Goal: Task Accomplishment & Management: Use online tool/utility

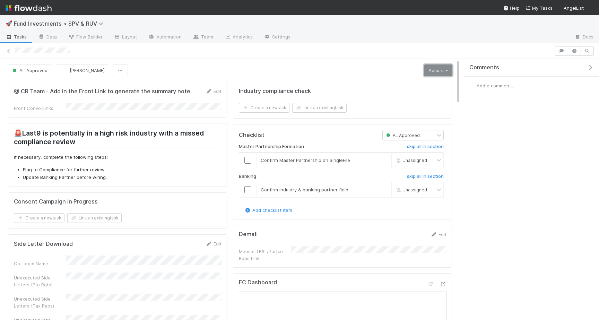
click at [439, 74] on link "Actions" at bounding box center [438, 70] width 28 height 12
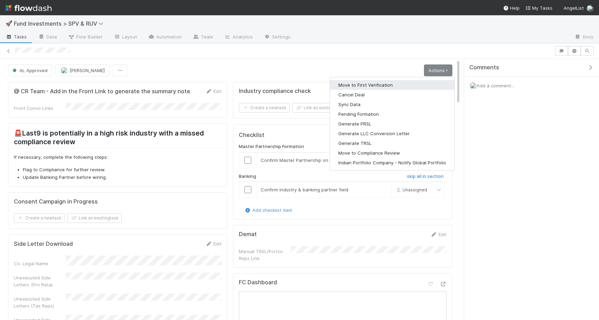
click at [408, 84] on button "Move to First Verification" at bounding box center [392, 85] width 124 height 10
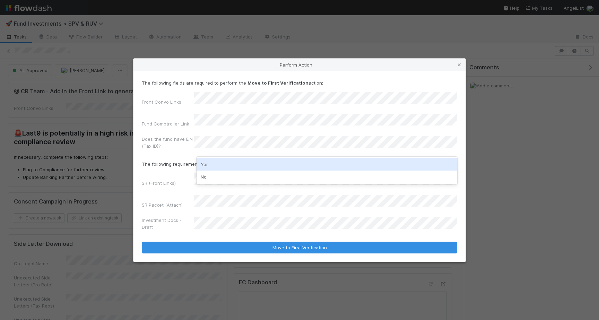
click at [220, 164] on div "Yes" at bounding box center [327, 164] width 261 height 12
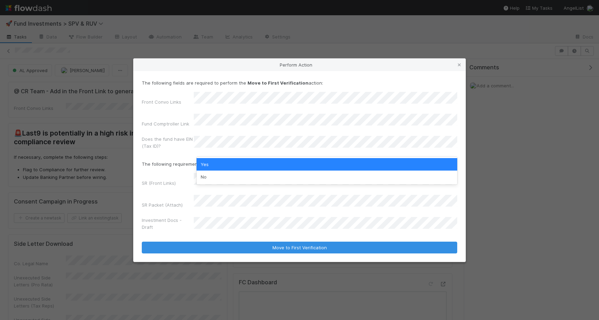
click at [152, 182] on label"] "SR (Front Links)" at bounding box center [159, 183] width 34 height 7
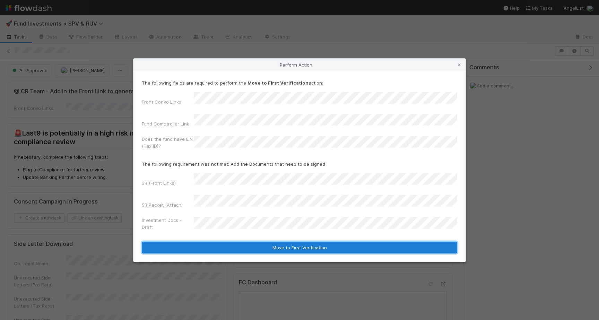
click at [212, 242] on button "Move to First Verification" at bounding box center [300, 248] width 316 height 12
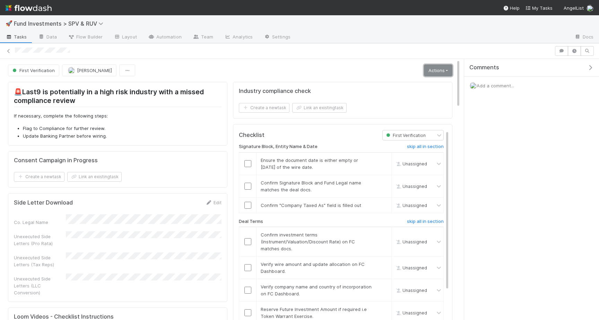
click at [445, 72] on link "Actions" at bounding box center [438, 70] width 28 height 12
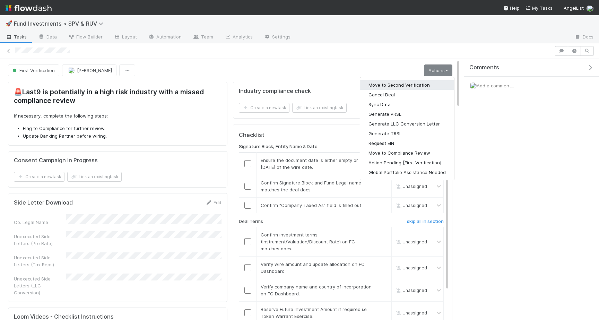
click at [403, 88] on button "Move to Second Verification" at bounding box center [407, 85] width 94 height 10
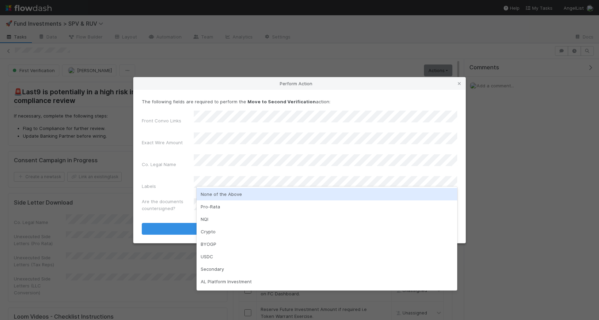
click at [221, 192] on div "None of the Above" at bounding box center [327, 194] width 261 height 12
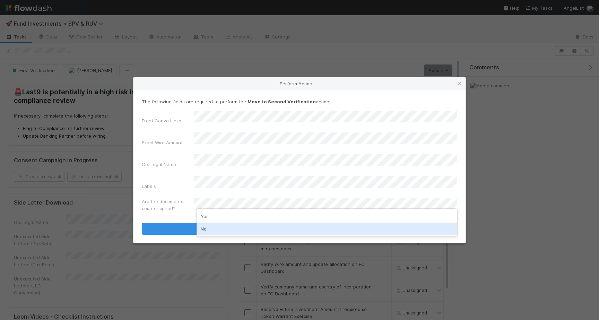
click at [221, 225] on div "No" at bounding box center [327, 229] width 261 height 12
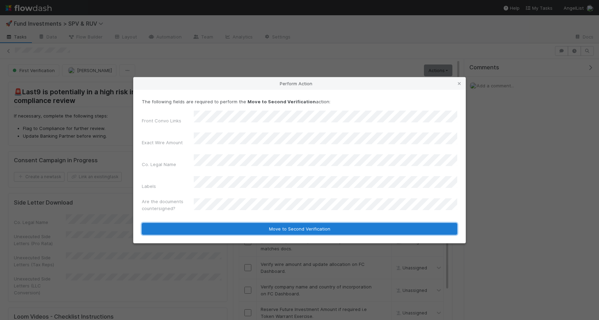
click at [227, 224] on button "Move to Second Verification" at bounding box center [300, 229] width 316 height 12
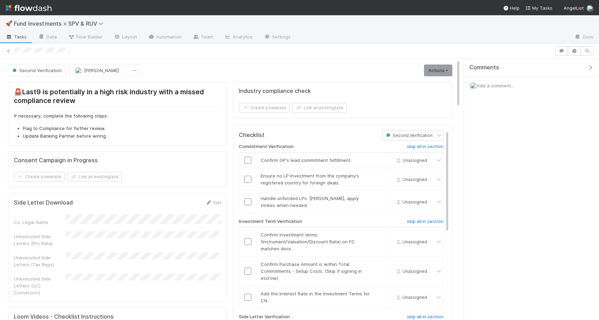
click at [163, 74] on div "Second Verification Joshua Webster Actions Move to Ready to Sign Sync Data Gene…" at bounding box center [230, 70] width 445 height 12
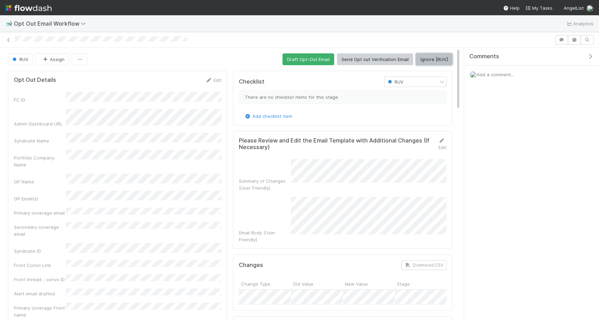
click at [433, 64] on button "Ignore [RUV]" at bounding box center [434, 59] width 36 height 12
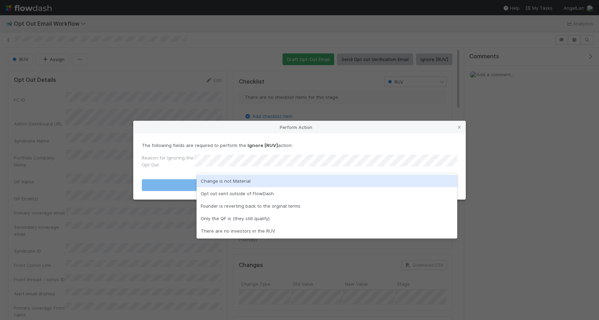
click at [301, 175] on div "Change is not Material" at bounding box center [327, 181] width 261 height 12
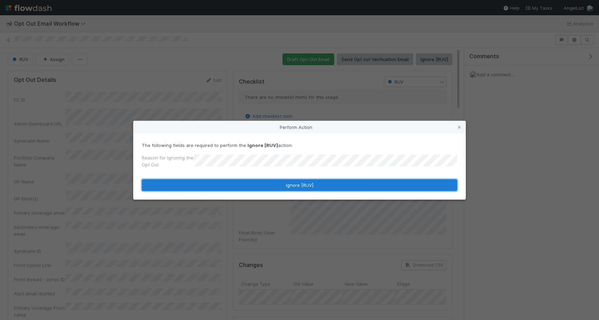
click at [301, 188] on button "Ignore [RUV]" at bounding box center [300, 185] width 316 height 12
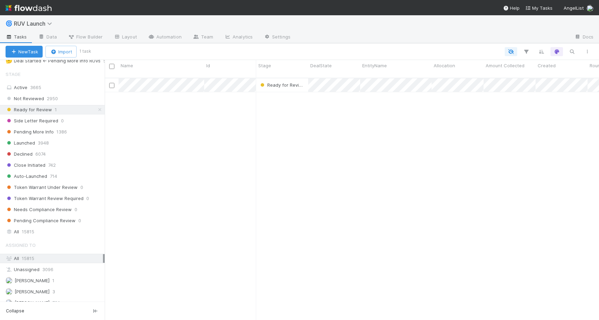
scroll to position [217, 0]
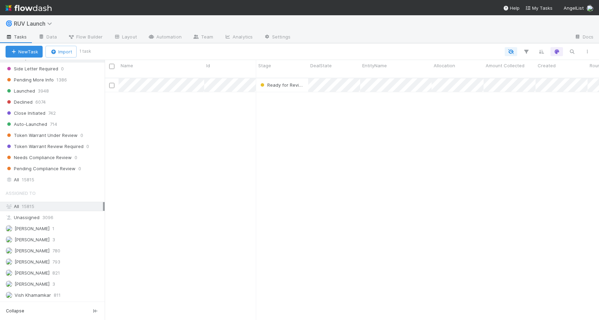
click at [28, 190] on span "Assigned To" at bounding box center [21, 193] width 30 height 14
click at [33, 183] on span "15815" at bounding box center [28, 179] width 12 height 9
click at [576, 52] on button "button" at bounding box center [572, 51] width 12 height 9
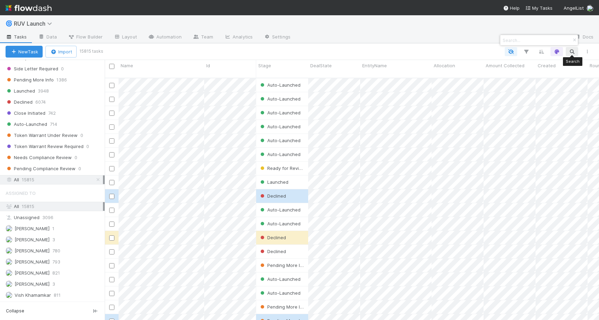
scroll to position [248, 494]
paste input "Mark Ransford Investments LP :"
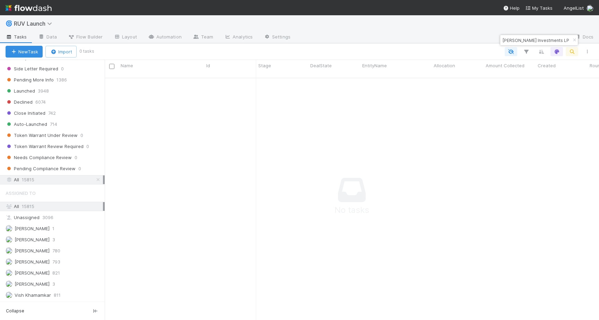
click at [509, 38] on input "Mark Ransford Investments LP" at bounding box center [535, 40] width 69 height 8
type input "Mark Ransford Investments LP"
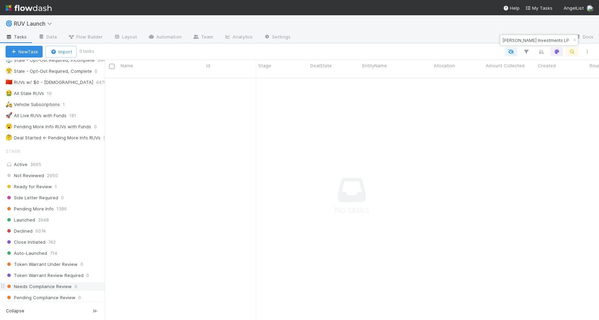
scroll to position [71, 0]
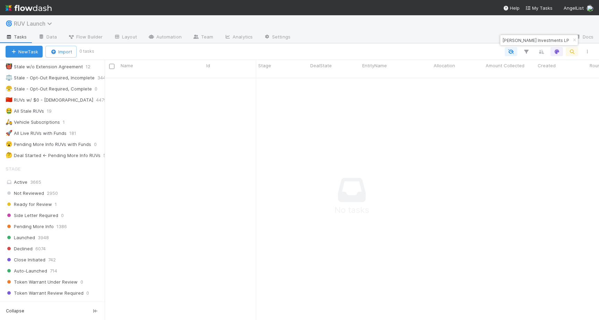
click at [47, 24] on span "RUV Launch" at bounding box center [35, 23] width 42 height 7
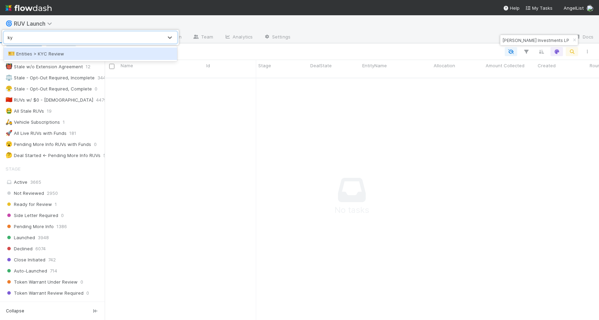
scroll to position [0, 0]
type input "kyc"
click at [40, 54] on div "🎫 Entities > KYC Review" at bounding box center [90, 53] width 165 height 7
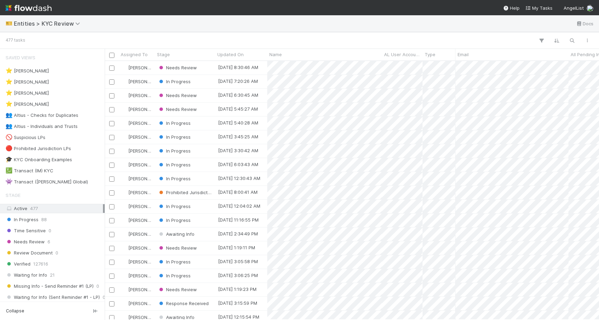
scroll to position [0, 0]
click at [571, 37] on icon "button" at bounding box center [572, 40] width 7 height 6
paste input "Mark Ransford Investments LP"
type input "Mark Ransford Investments LP"
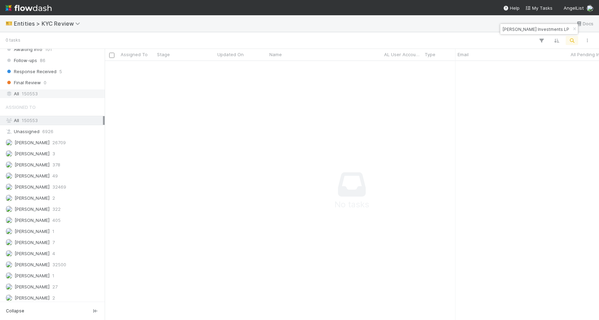
scroll to position [0, 0]
click at [21, 95] on div "All 150553" at bounding box center [54, 93] width 97 height 9
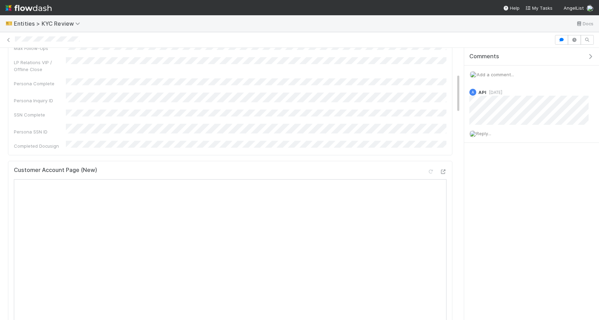
scroll to position [290, 0]
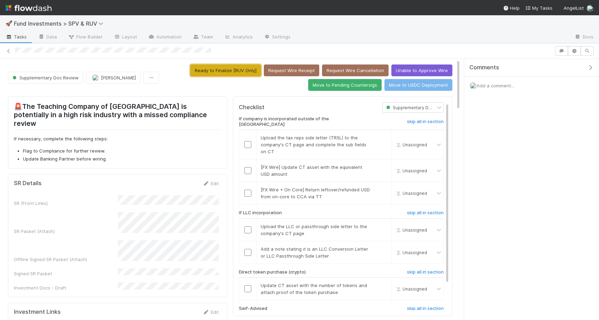
click at [250, 66] on button "Ready to Finalize [RUV Only]" at bounding box center [225, 70] width 71 height 12
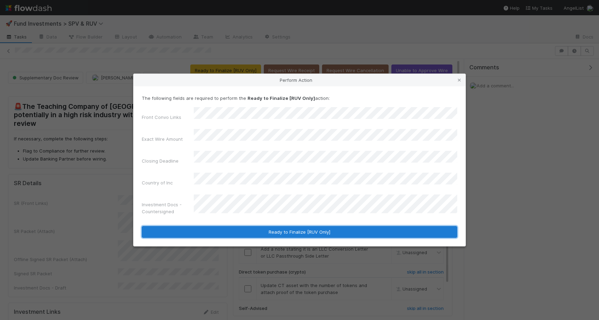
click at [250, 226] on button "Ready to Finalize [RUV Only]" at bounding box center [300, 232] width 316 height 12
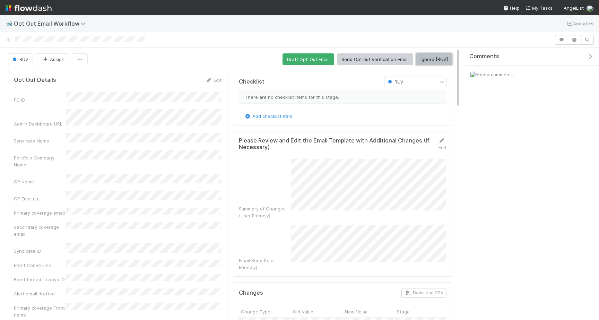
click at [426, 58] on button "Ignore [RUV]" at bounding box center [434, 59] width 36 height 12
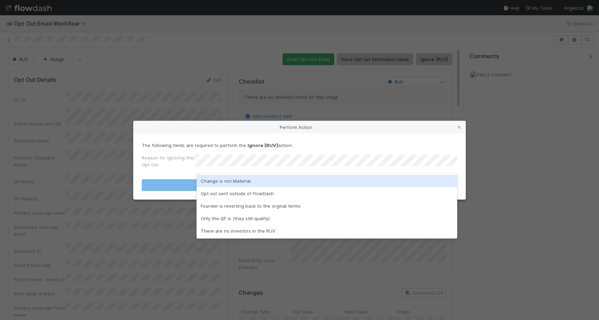
click at [257, 184] on div "Change is not Material" at bounding box center [327, 181] width 261 height 12
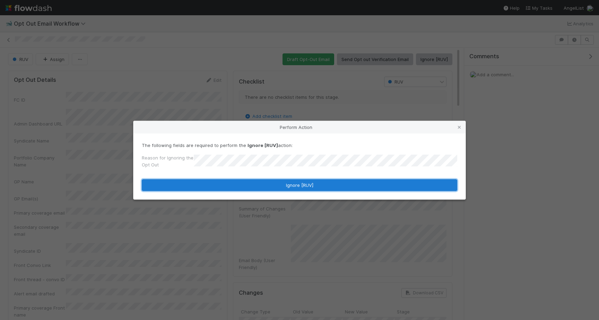
click at [257, 187] on button "Ignore [RUV]" at bounding box center [300, 185] width 316 height 12
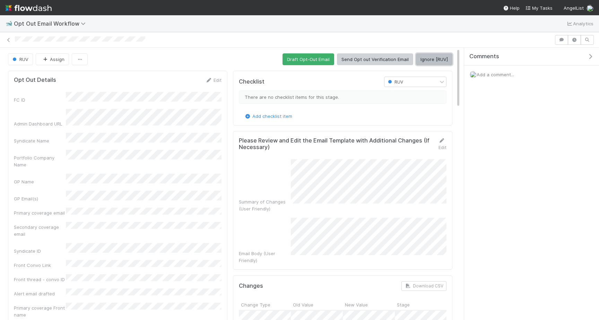
click at [433, 62] on button "Ignore [RUV]" at bounding box center [434, 59] width 36 height 12
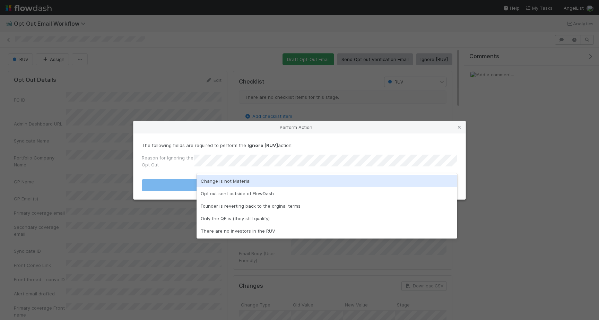
click at [285, 179] on div "Change is not Material" at bounding box center [327, 181] width 261 height 12
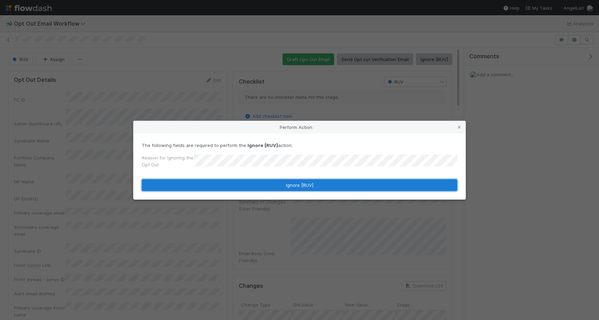
click at [285, 184] on button "Ignore [RUV]" at bounding box center [300, 185] width 316 height 12
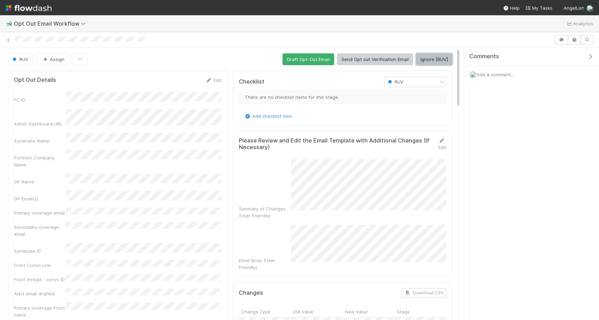
click at [426, 61] on button "Ignore [RUV]" at bounding box center [434, 59] width 36 height 12
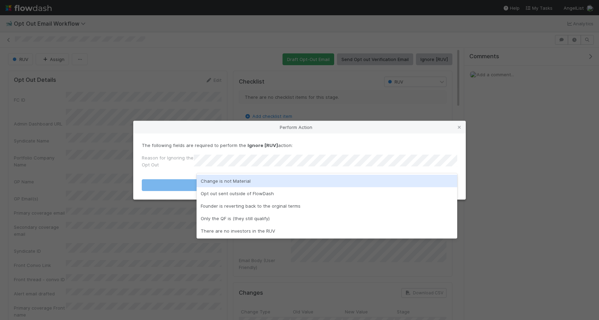
click at [295, 182] on div "Change is not Material" at bounding box center [327, 181] width 261 height 12
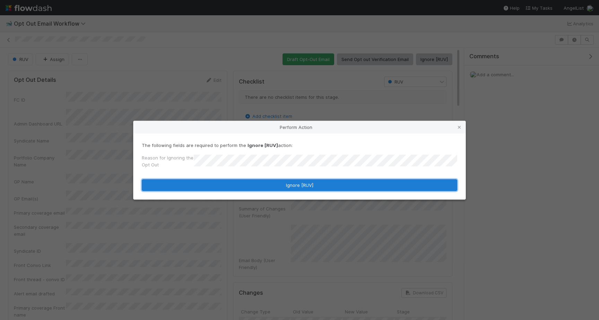
click at [295, 182] on button "Ignore [RUV]" at bounding box center [300, 185] width 316 height 12
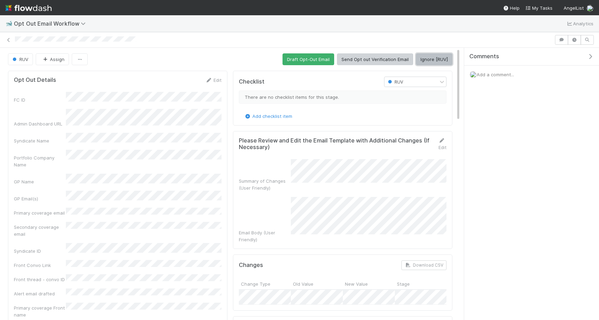
click at [426, 62] on button "Ignore [RUV]" at bounding box center [434, 59] width 36 height 12
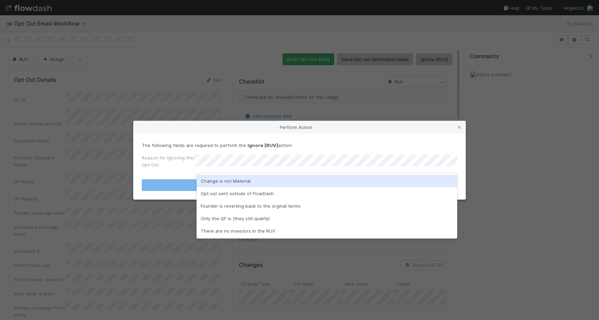
click at [236, 183] on div "Change is not Material" at bounding box center [327, 181] width 261 height 12
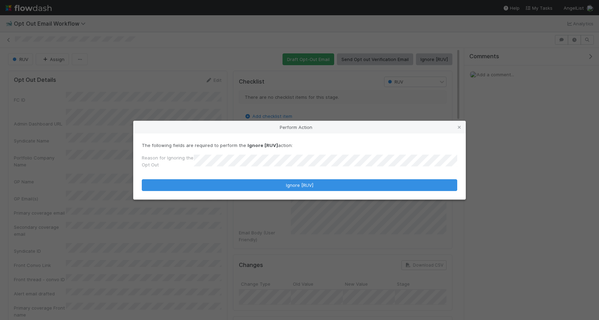
click at [236, 191] on div "The following fields are required to perform the Ignore [RUV] action: Reason fo…" at bounding box center [299, 166] width 332 height 66
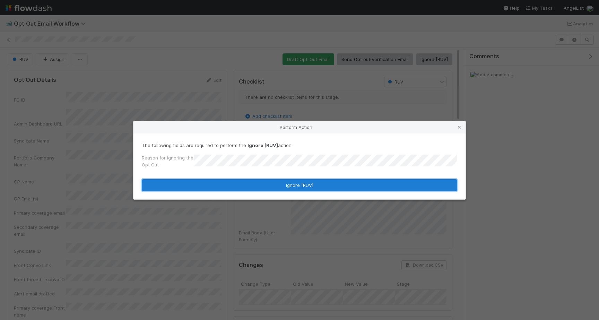
click at [232, 188] on button "Ignore [RUV]" at bounding box center [300, 185] width 316 height 12
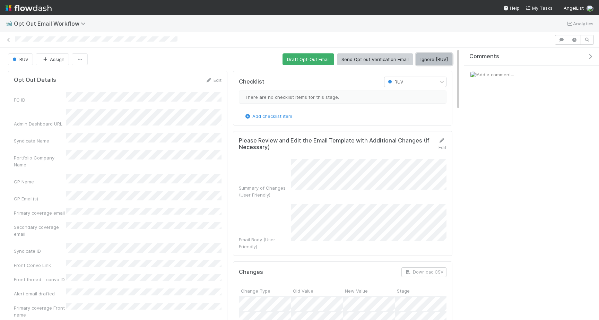
click at [437, 56] on button "Ignore [RUV]" at bounding box center [434, 59] width 36 height 12
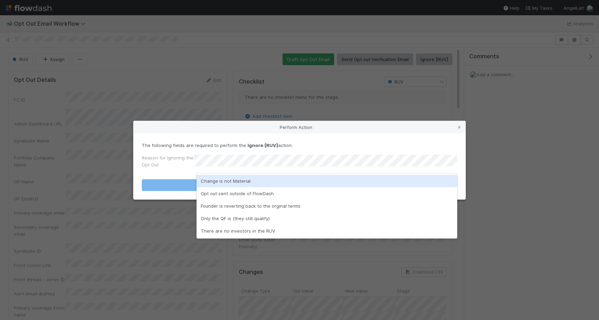
click at [338, 179] on div "Change is not Material" at bounding box center [327, 181] width 261 height 12
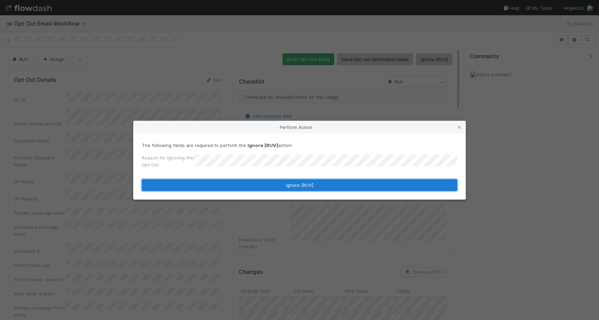
click at [338, 186] on button "Ignore [RUV]" at bounding box center [300, 185] width 316 height 12
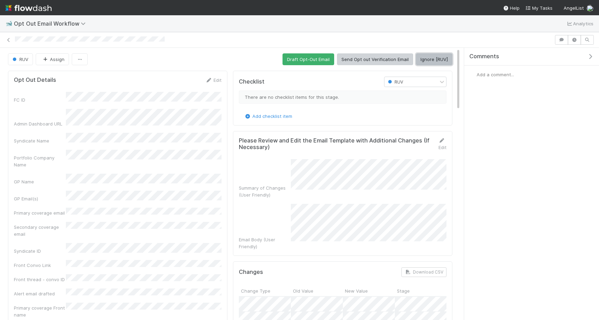
click at [433, 60] on button "Ignore [RUV]" at bounding box center [434, 59] width 36 height 12
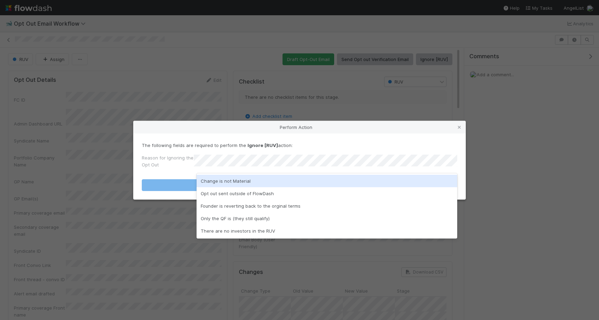
click at [286, 178] on div "Change is not Material" at bounding box center [327, 181] width 261 height 12
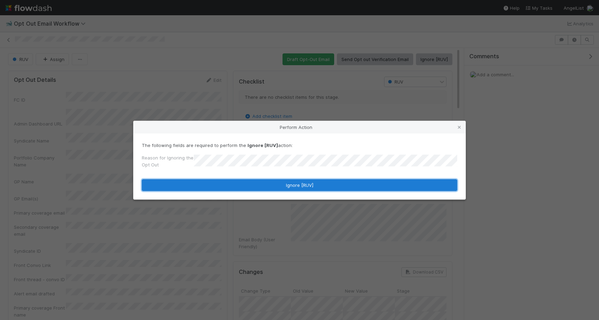
click at [286, 179] on button "Ignore [RUV]" at bounding box center [300, 185] width 316 height 12
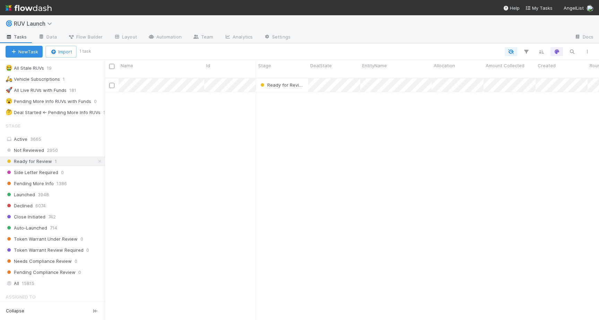
scroll to position [217, 0]
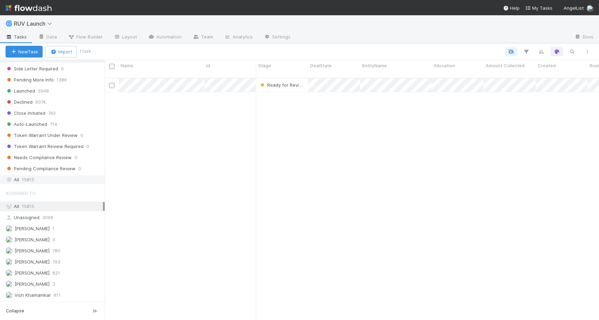
click at [24, 182] on span "15815" at bounding box center [28, 179] width 12 height 9
click at [568, 49] on button "button" at bounding box center [572, 51] width 12 height 9
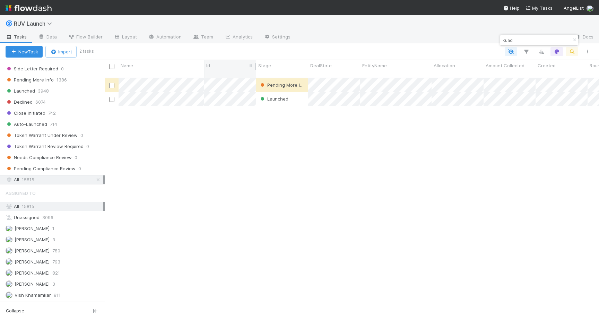
type input "kuad"
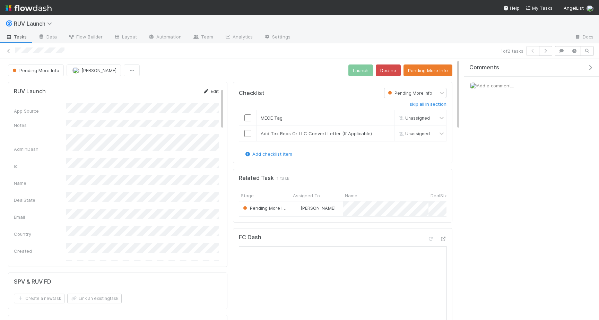
click at [206, 94] on link "Edit" at bounding box center [210, 91] width 16 height 6
click at [191, 89] on button "Save" at bounding box center [182, 94] width 20 height 12
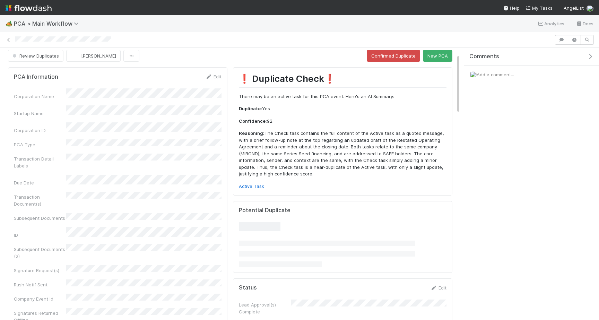
scroll to position [3, 0]
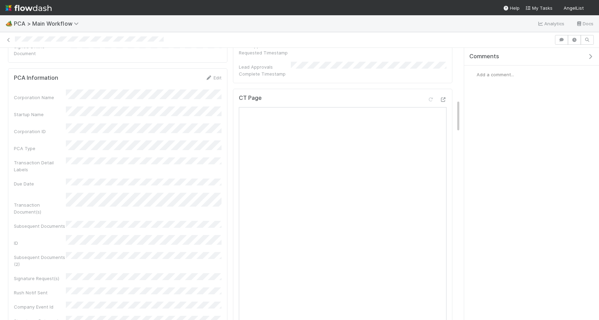
scroll to position [517, 0]
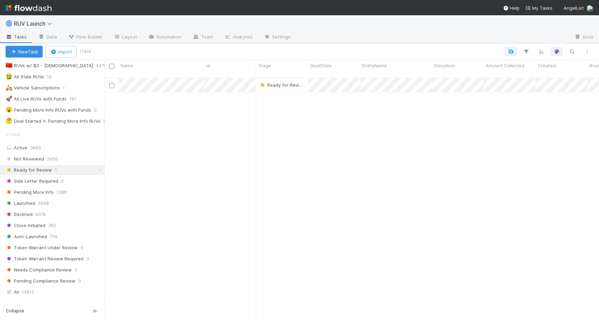
scroll to position [197, 0]
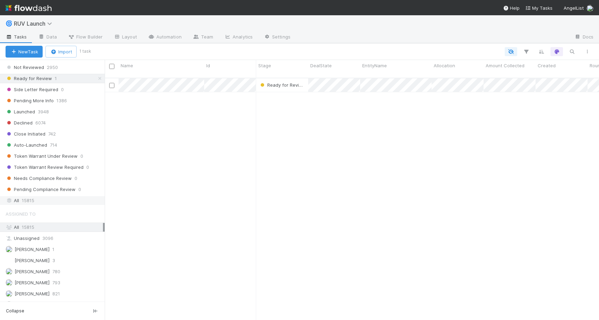
click at [70, 202] on div "All 15815" at bounding box center [54, 200] width 97 height 9
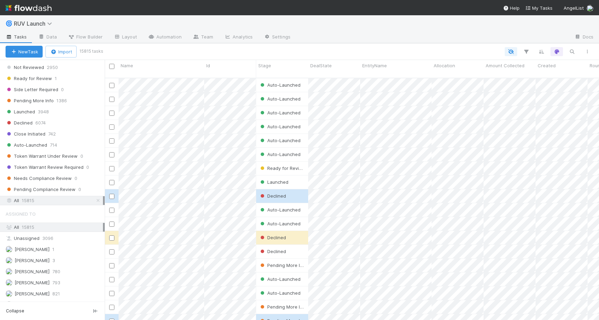
scroll to position [248, 494]
click at [580, 52] on div at bounding box center [348, 51] width 493 height 9
click at [578, 52] on div at bounding box center [348, 51] width 493 height 9
click at [572, 52] on icon "button" at bounding box center [572, 52] width 7 height 6
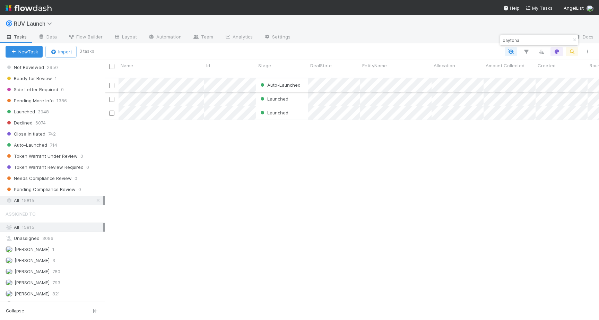
type input "daytona"
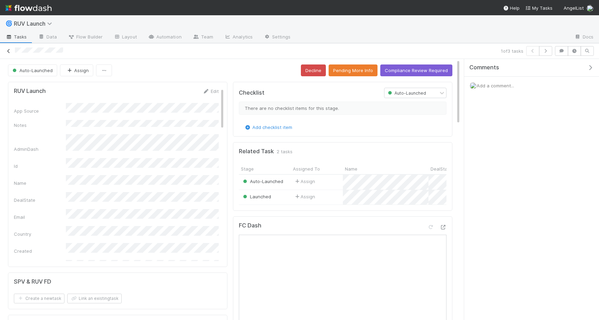
click at [6, 50] on icon at bounding box center [8, 51] width 7 height 5
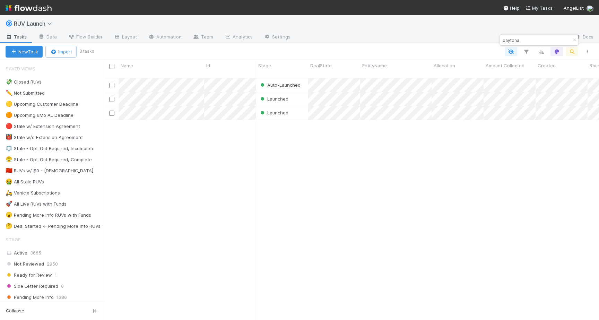
scroll to position [248, 494]
click at [536, 38] on input "daytona" at bounding box center [535, 40] width 69 height 8
paste input "AU-0828 Fund I, a series of Roll Up Vehicles, LP"
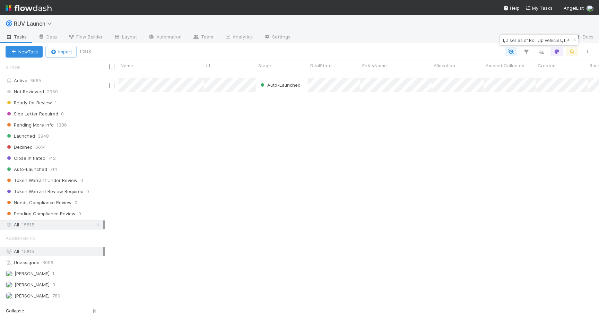
scroll to position [174, 0]
type input "AU-0828 Fund I, a series of Roll Up Vehicles, LP"
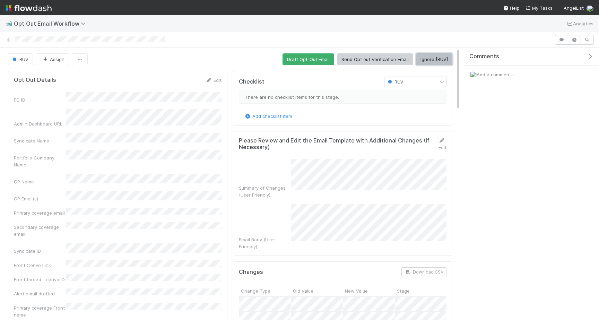
click at [442, 61] on button "Ignore [RUV]" at bounding box center [434, 59] width 36 height 12
